Goal: Find specific page/section: Find specific page/section

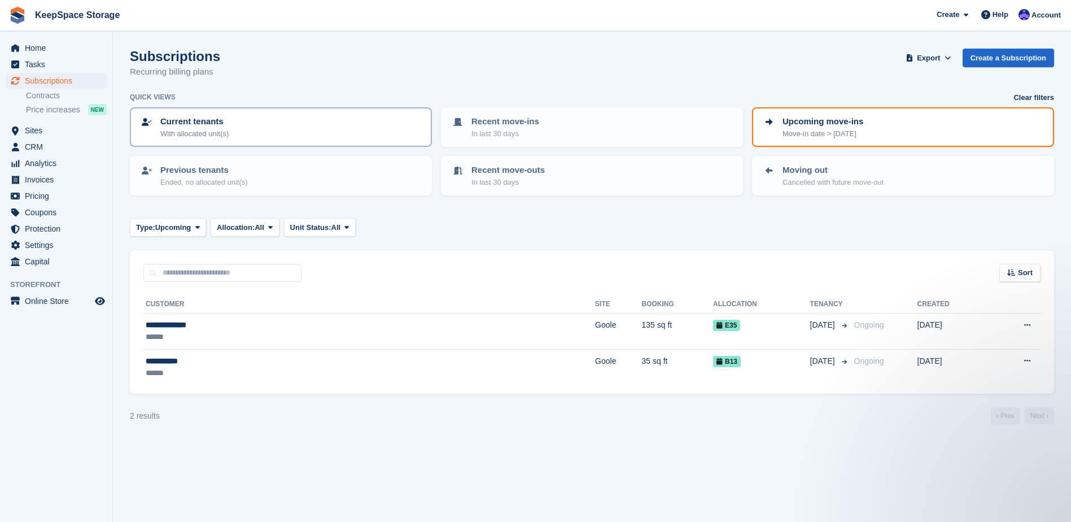
click at [257, 112] on link "Current tenants With allocated unit(s)" at bounding box center [281, 126] width 300 height 37
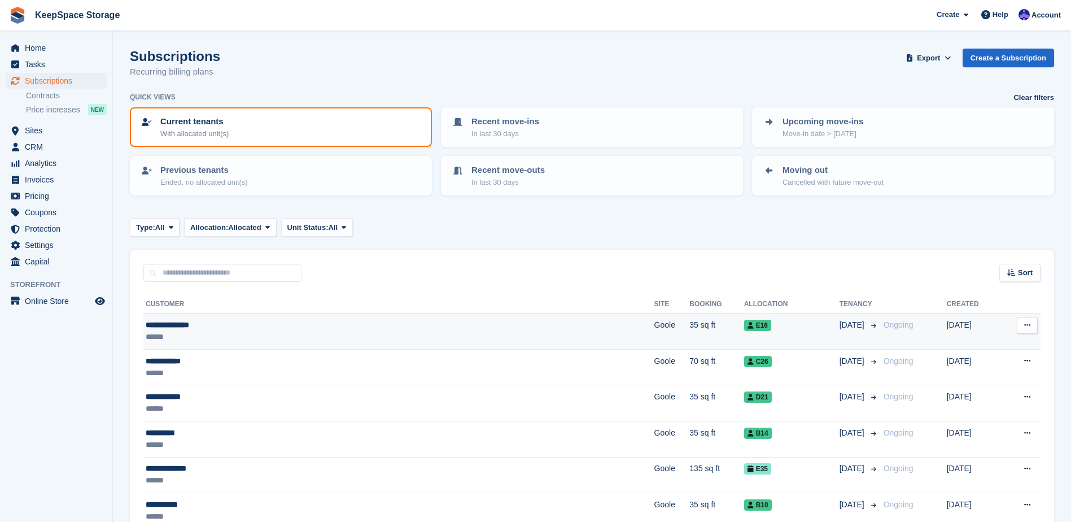
click at [300, 332] on div "******" at bounding box center [297, 337] width 302 height 12
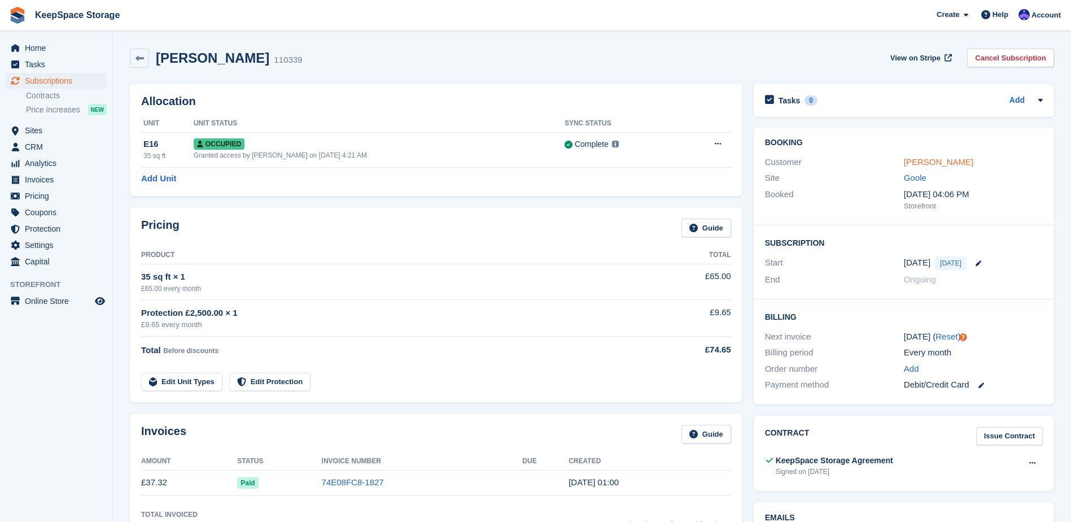
click at [932, 164] on link "[PERSON_NAME]" at bounding box center [938, 162] width 69 height 10
